Goal: Task Accomplishment & Management: Manage account settings

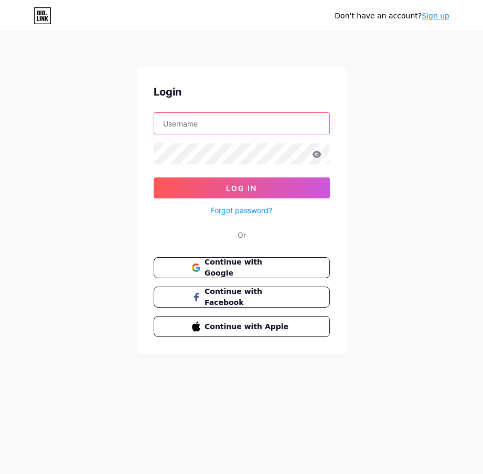
drag, startPoint x: 0, startPoint y: 0, endPoint x: 209, endPoint y: 123, distance: 243.0
click at [209, 123] on input "text" at bounding box center [241, 123] width 175 height 21
paste input "[URL][DOMAIN_NAME]"
click at [242, 128] on input "[URL][DOMAIN_NAME]" at bounding box center [241, 123] width 175 height 21
paste input "[EMAIL_ADDRESS][DOMAIN_NAME]"
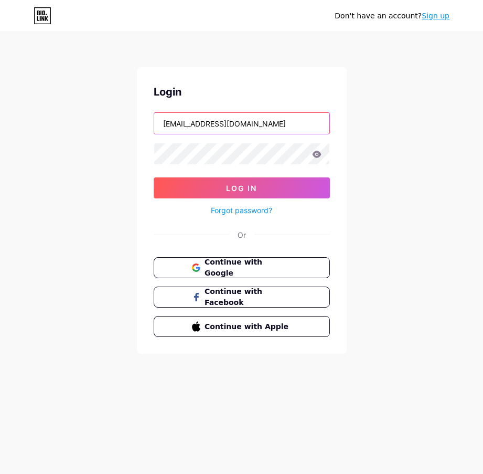
type input "[EMAIL_ADDRESS][DOMAIN_NAME]"
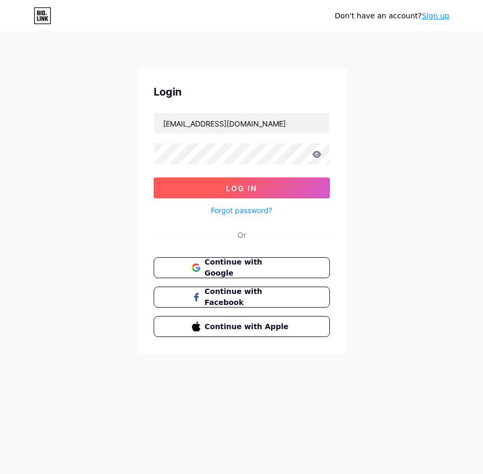
click at [181, 186] on button "Log In" at bounding box center [242, 187] width 176 height 21
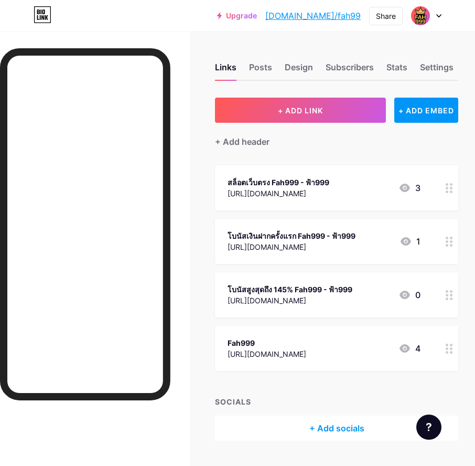
click at [396, 143] on div "+ Add header" at bounding box center [336, 136] width 243 height 26
click at [370, 135] on div "+ Add header" at bounding box center [336, 136] width 243 height 26
click at [439, 16] on icon at bounding box center [439, 16] width 5 height 4
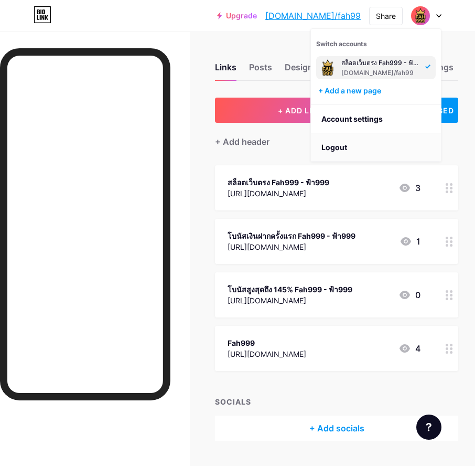
click at [345, 148] on li "Logout" at bounding box center [376, 147] width 130 height 28
